Goal: Information Seeking & Learning: Learn about a topic

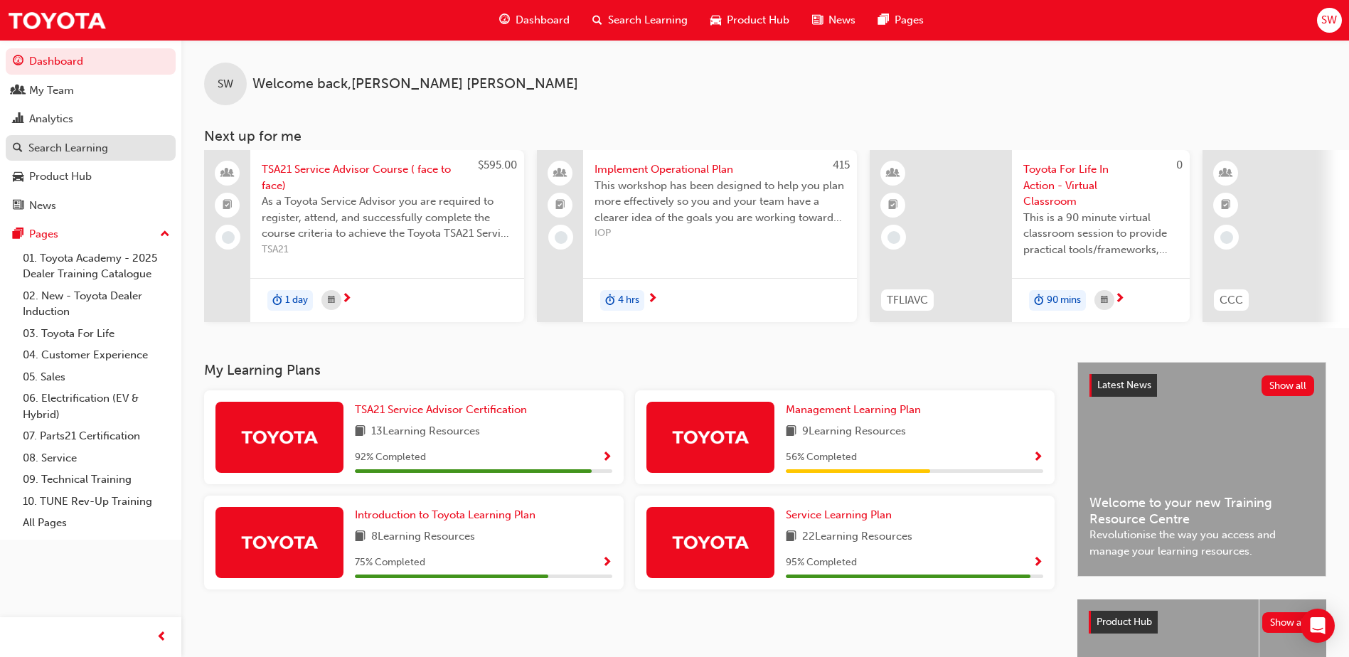
click at [67, 145] on div "Search Learning" at bounding box center [68, 148] width 80 height 16
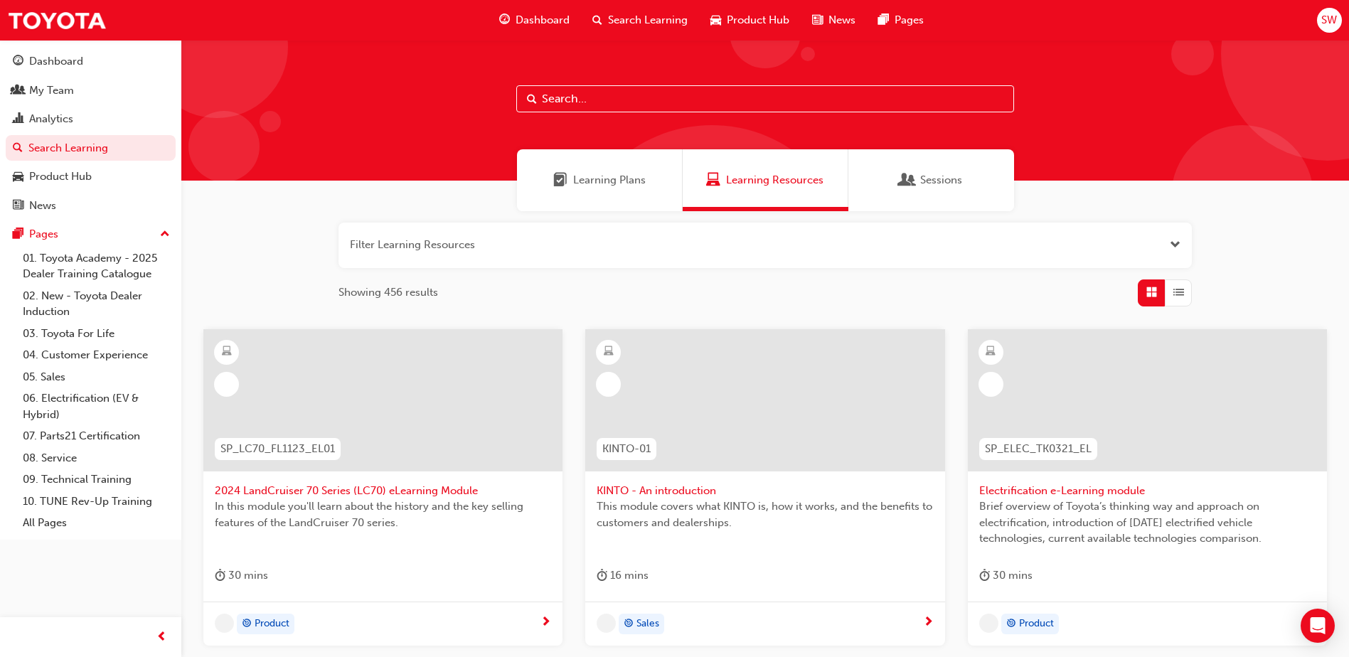
click at [639, 188] on span "Learning Plans" at bounding box center [609, 180] width 73 height 16
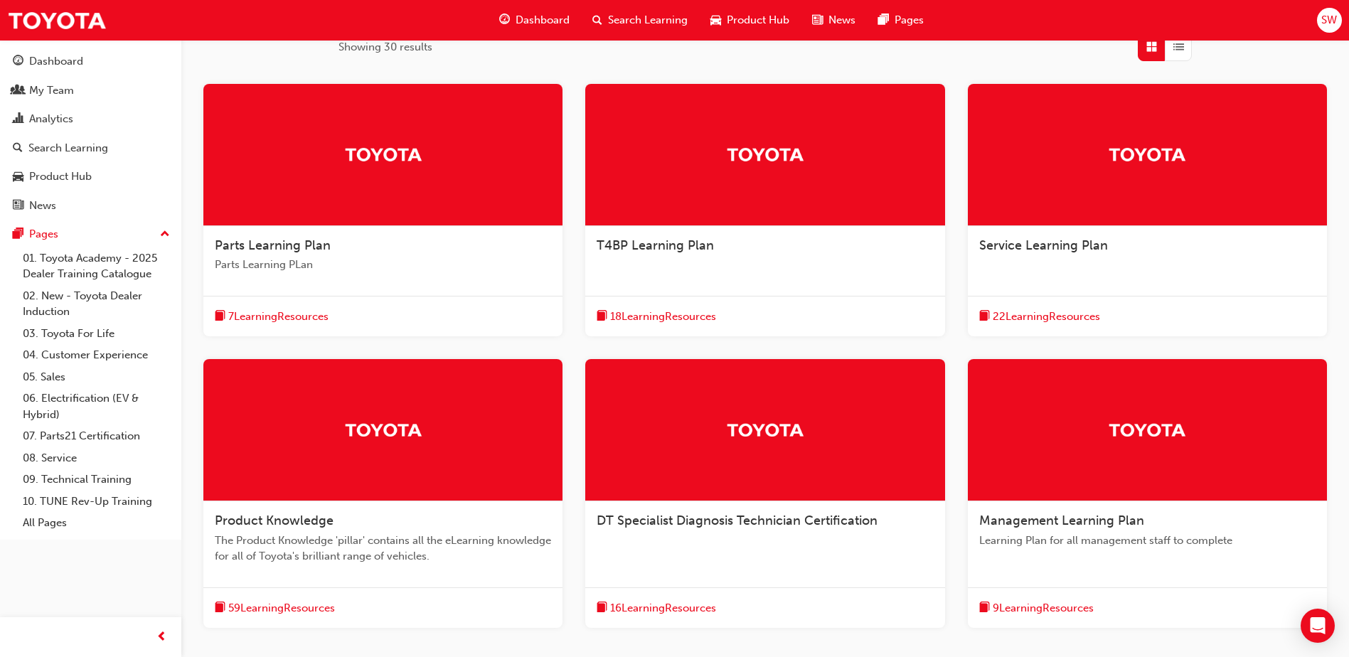
scroll to position [284, 0]
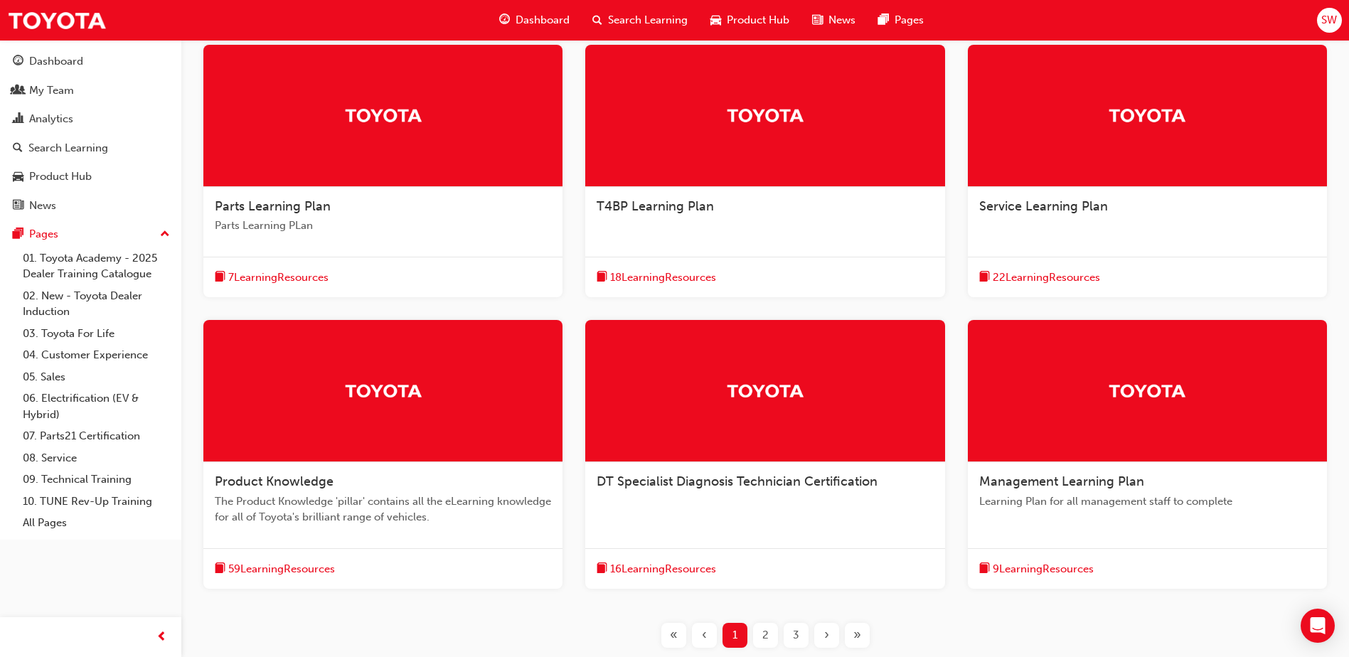
click at [1018, 479] on span "Management Learning Plan" at bounding box center [1061, 482] width 165 height 16
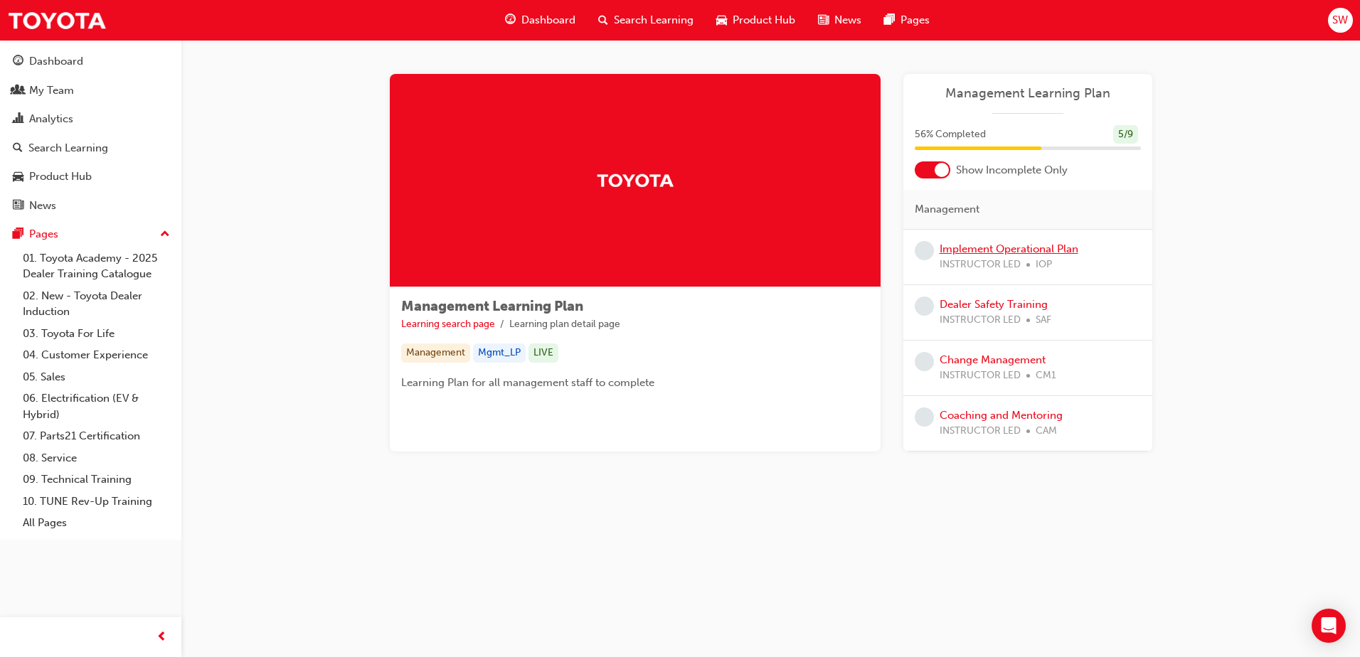
click at [1036, 244] on link "Implement Operational Plan" at bounding box center [1008, 248] width 139 height 13
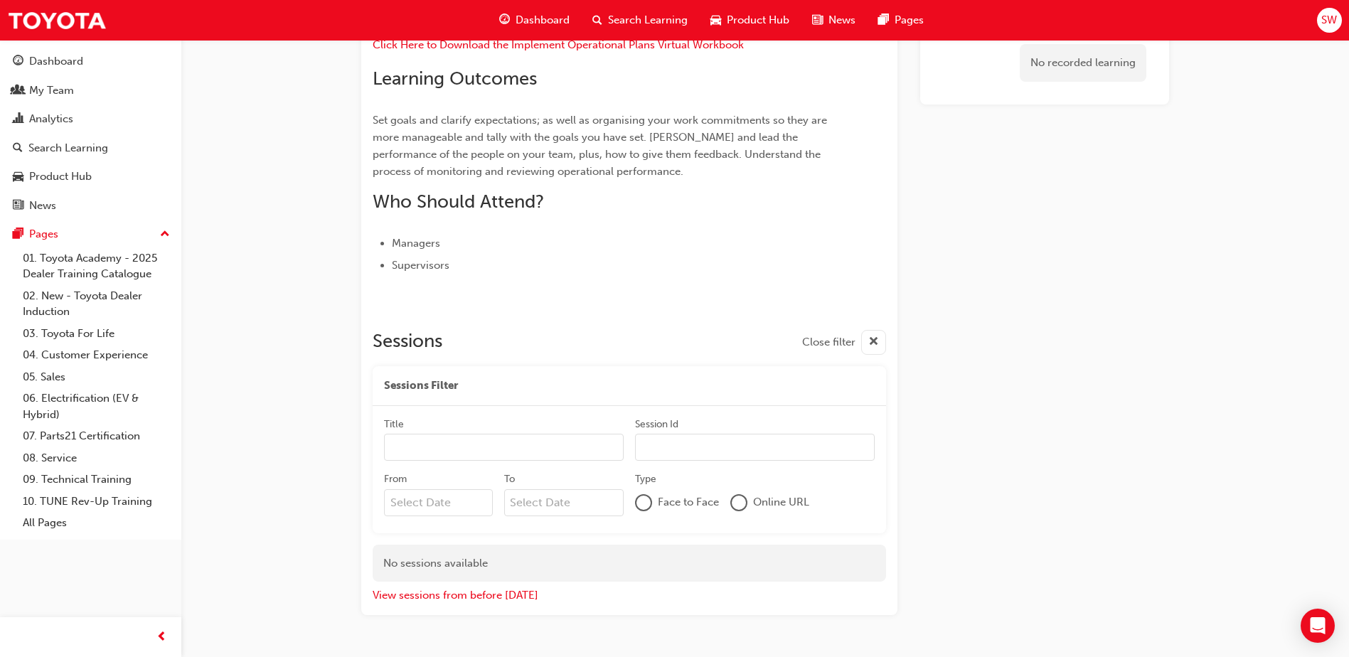
scroll to position [356, 0]
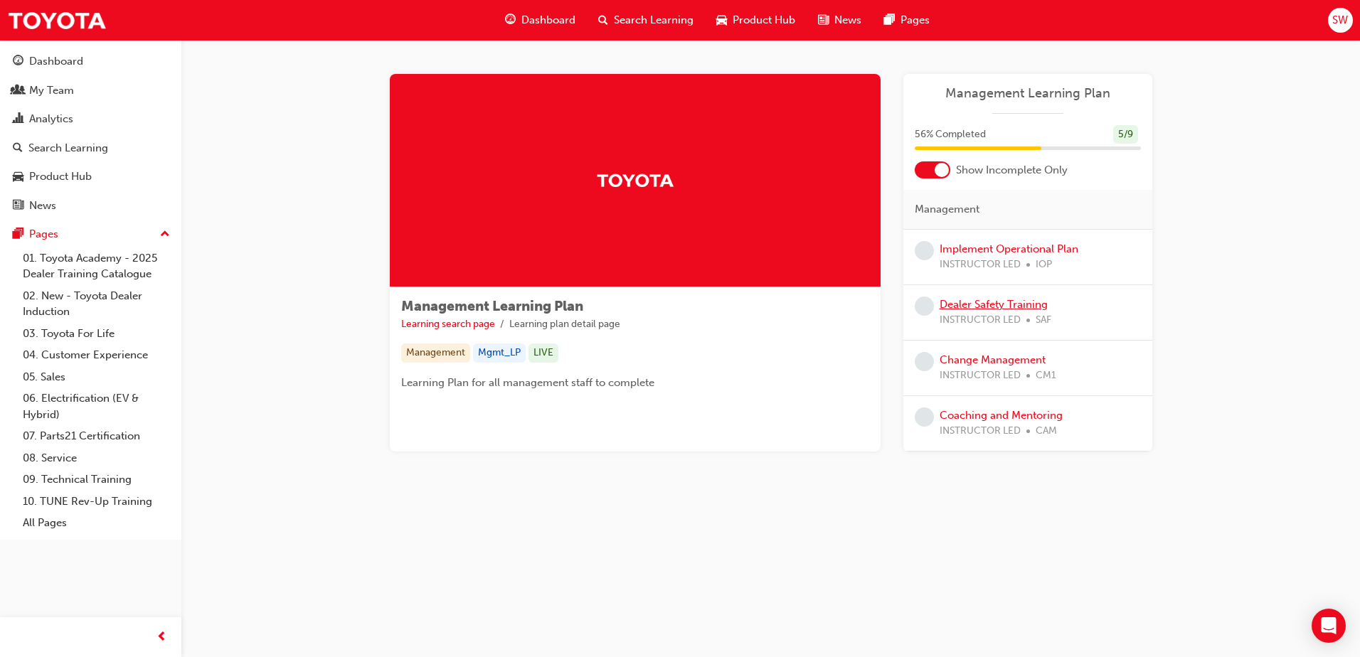
click at [1011, 304] on link "Dealer Safety Training" at bounding box center [993, 304] width 108 height 13
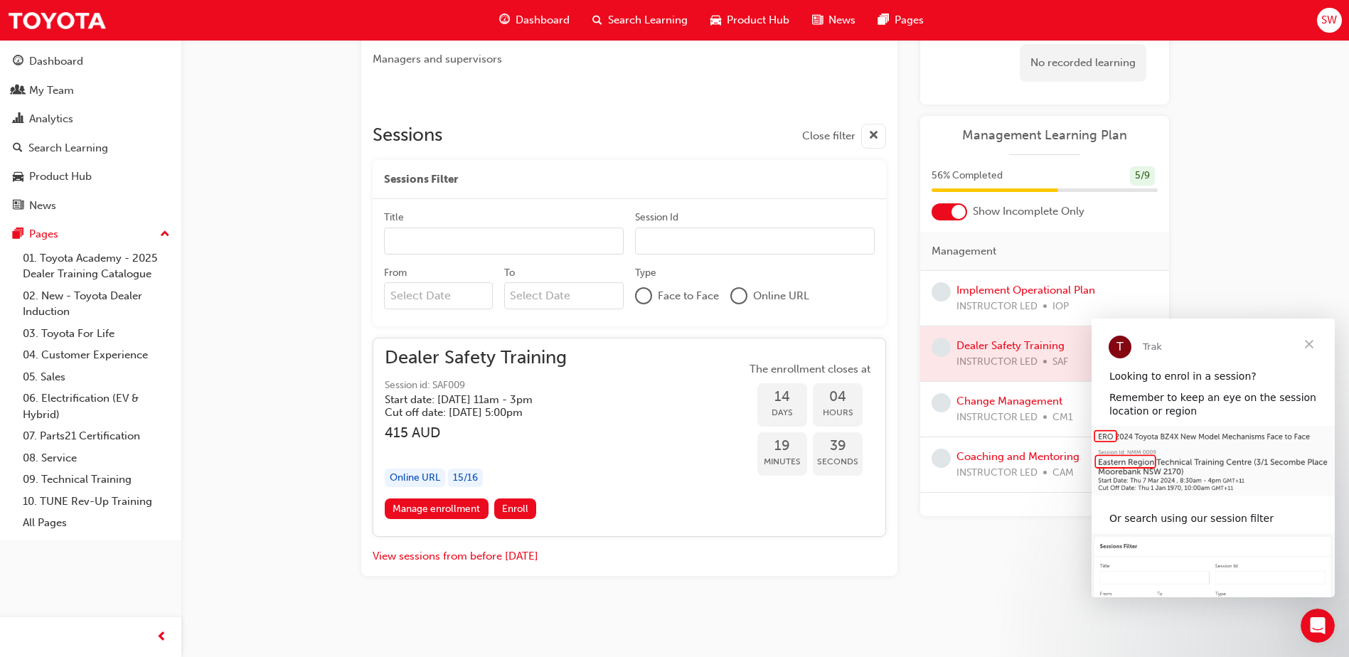
click at [1317, 341] on span "Close" at bounding box center [1309, 344] width 51 height 51
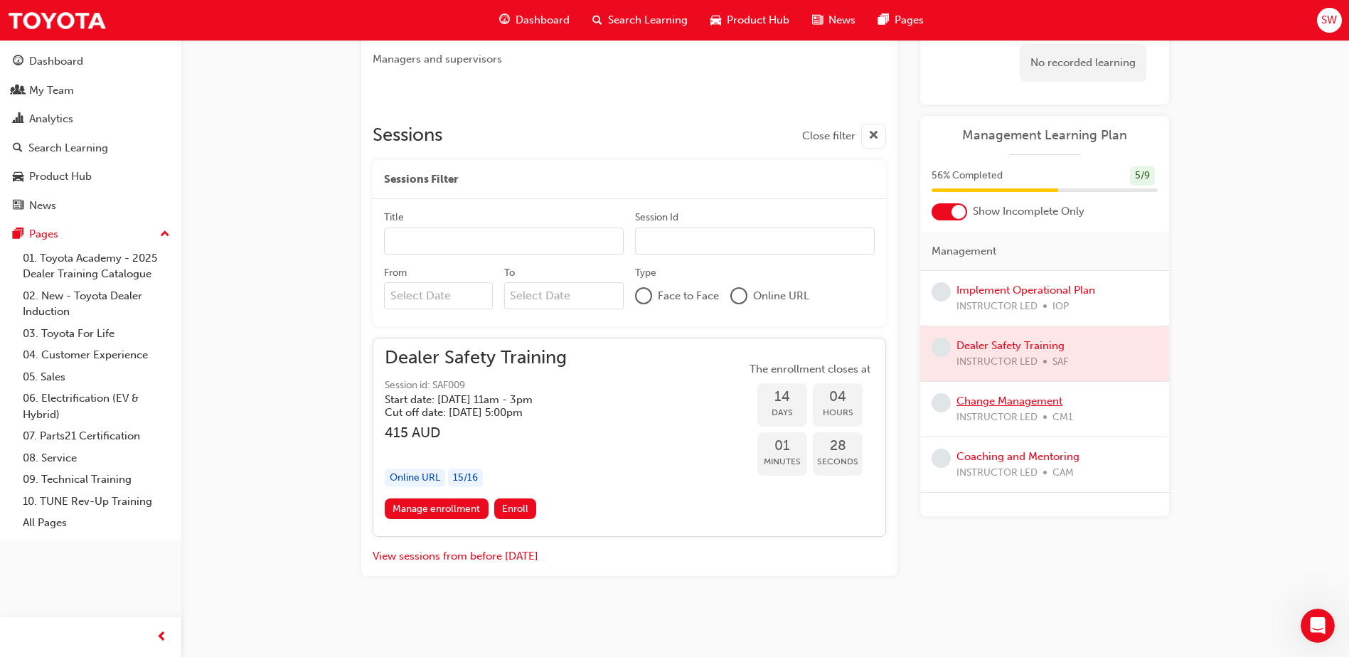
click at [993, 405] on link "Change Management" at bounding box center [1009, 401] width 106 height 13
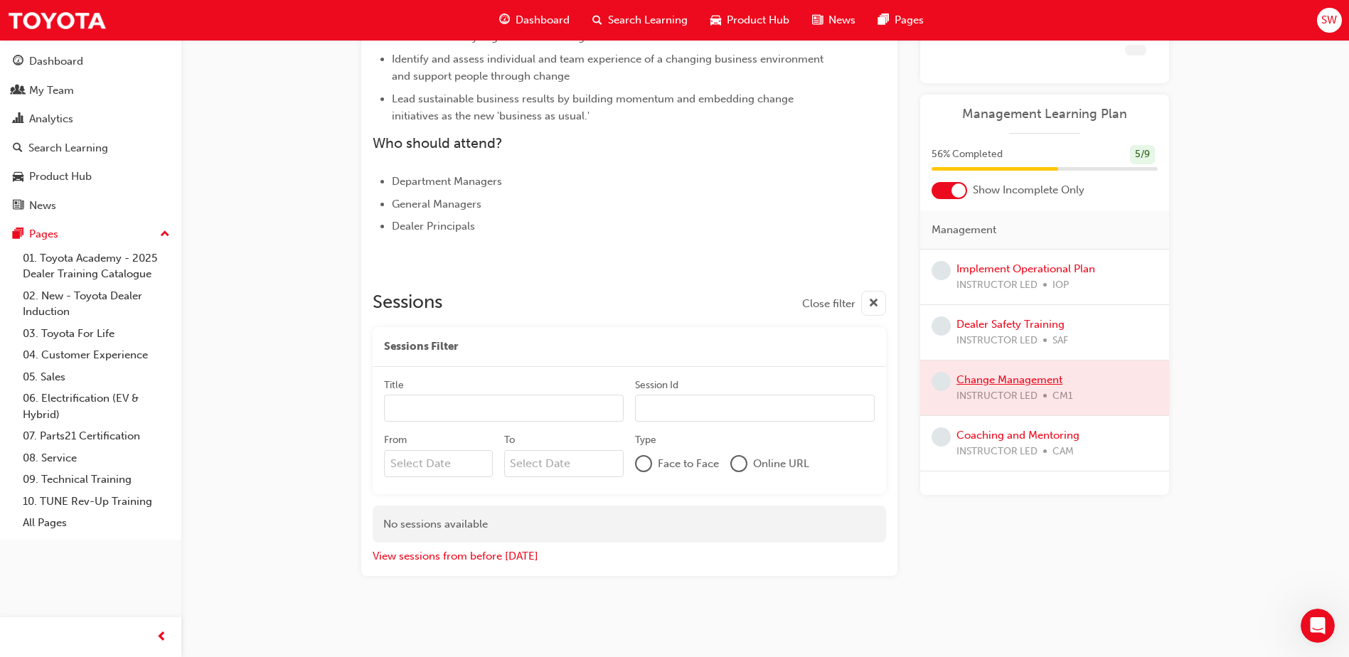
scroll to position [521, 0]
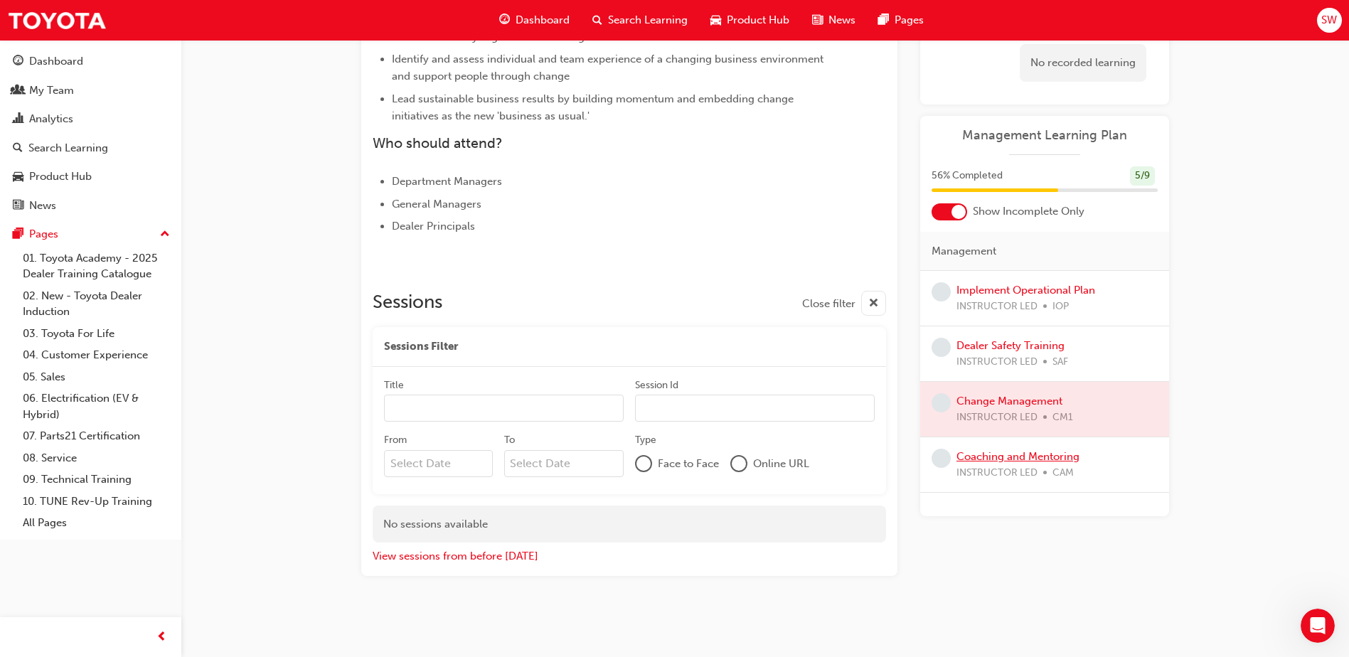
click at [1003, 457] on link "Coaching and Mentoring" at bounding box center [1017, 456] width 123 height 13
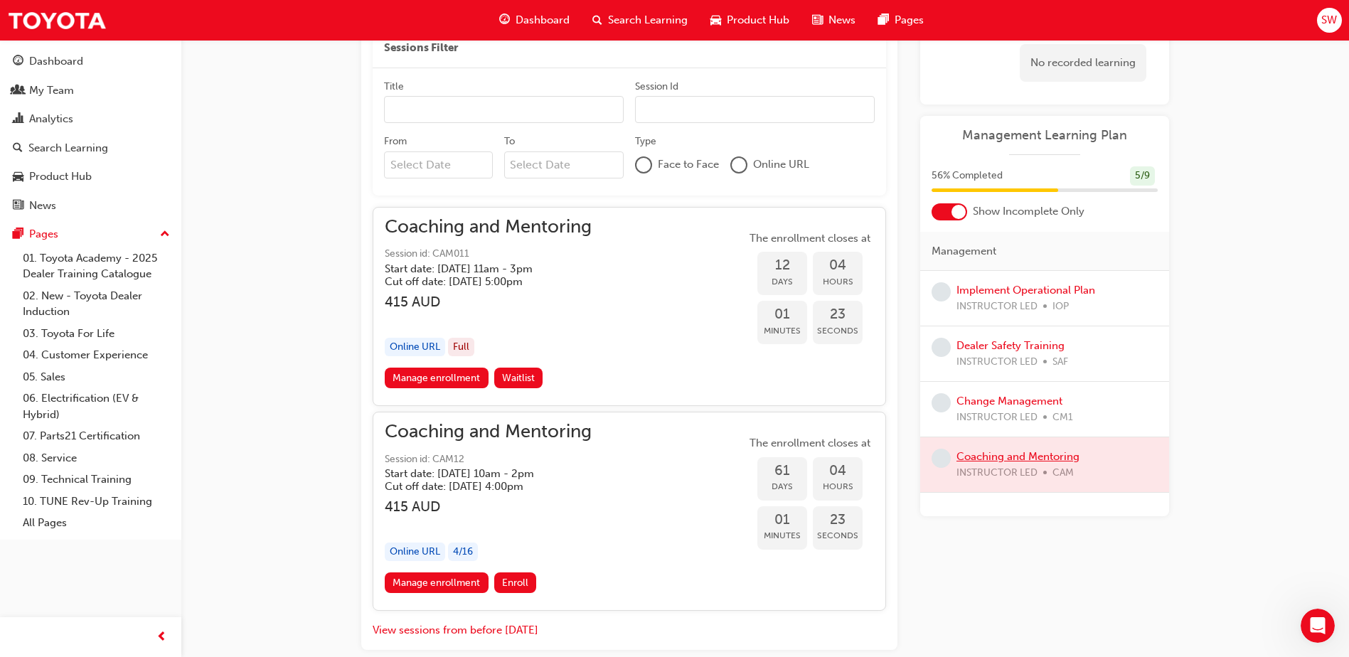
scroll to position [714, 0]
